Goal: Find specific page/section: Find specific page/section

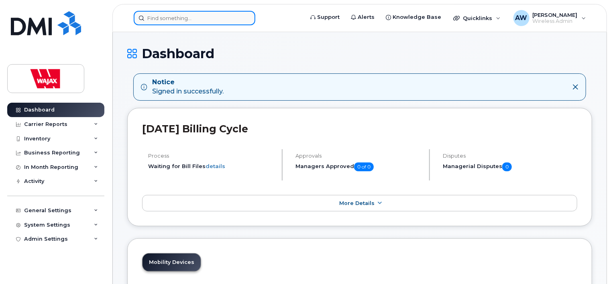
click at [204, 17] on input at bounding box center [195, 18] width 122 height 14
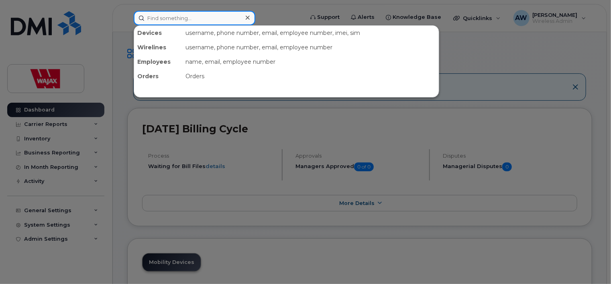
paste input "[PHONE_NUMBER]"
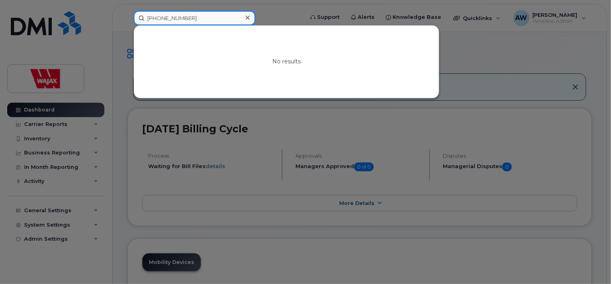
click at [153, 18] on input "[PHONE_NUMBER]" at bounding box center [195, 18] width 122 height 14
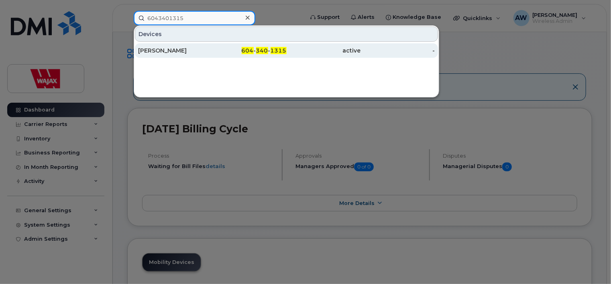
type input "6043401315"
click at [212, 55] on div "[PERSON_NAME]" at bounding box center [249, 50] width 74 height 14
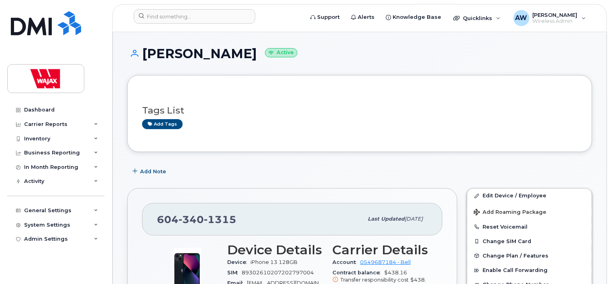
click at [388, 85] on div "Tags List Add tags" at bounding box center [359, 113] width 465 height 77
drag, startPoint x: 244, startPoint y: 220, endPoint x: 157, endPoint y: 218, distance: 87.1
click at [157, 218] on div "604 340 1315" at bounding box center [260, 219] width 206 height 17
copy span "604 340 1315"
drag, startPoint x: 232, startPoint y: 52, endPoint x: 145, endPoint y: 52, distance: 87.5
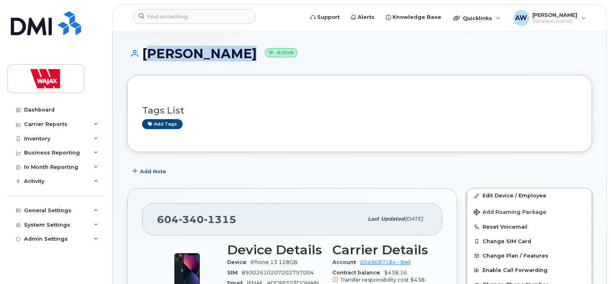
click at [145, 52] on h1 "Chris Wepryk Active" at bounding box center [359, 54] width 465 height 14
copy h1 "[PERSON_NAME]"
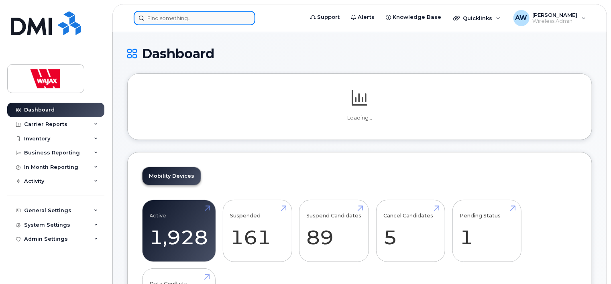
click at [179, 20] on input at bounding box center [195, 18] width 122 height 14
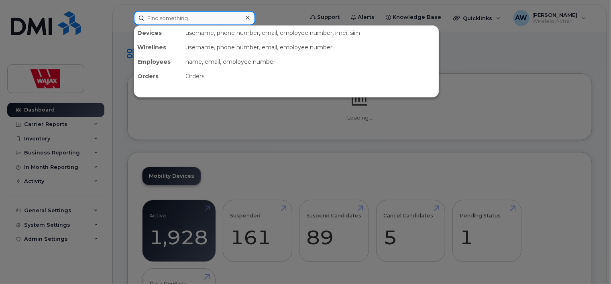
paste input "[PERSON_NAME]"
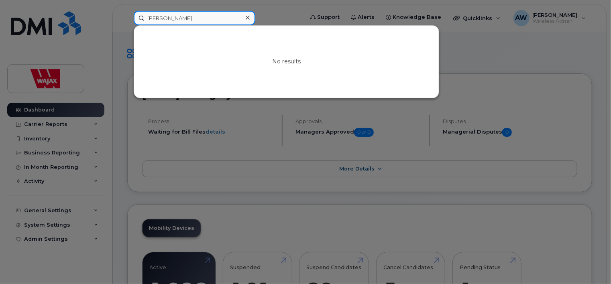
click at [162, 18] on input "Josh Metcalf" at bounding box center [195, 18] width 122 height 14
type input "Metcalf"
